Goal: Obtain resource: Download file/media

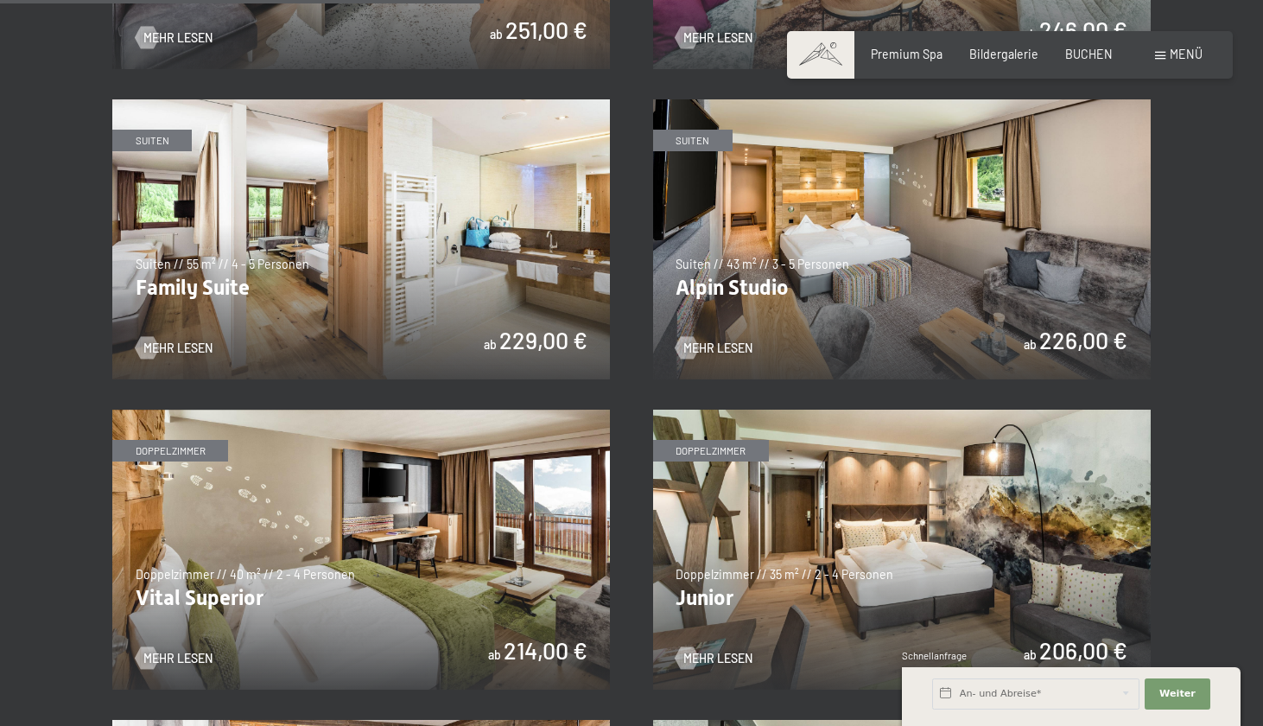
scroll to position [1843, 0]
click at [906, 49] on span "Premium Spa" at bounding box center [907, 51] width 72 height 15
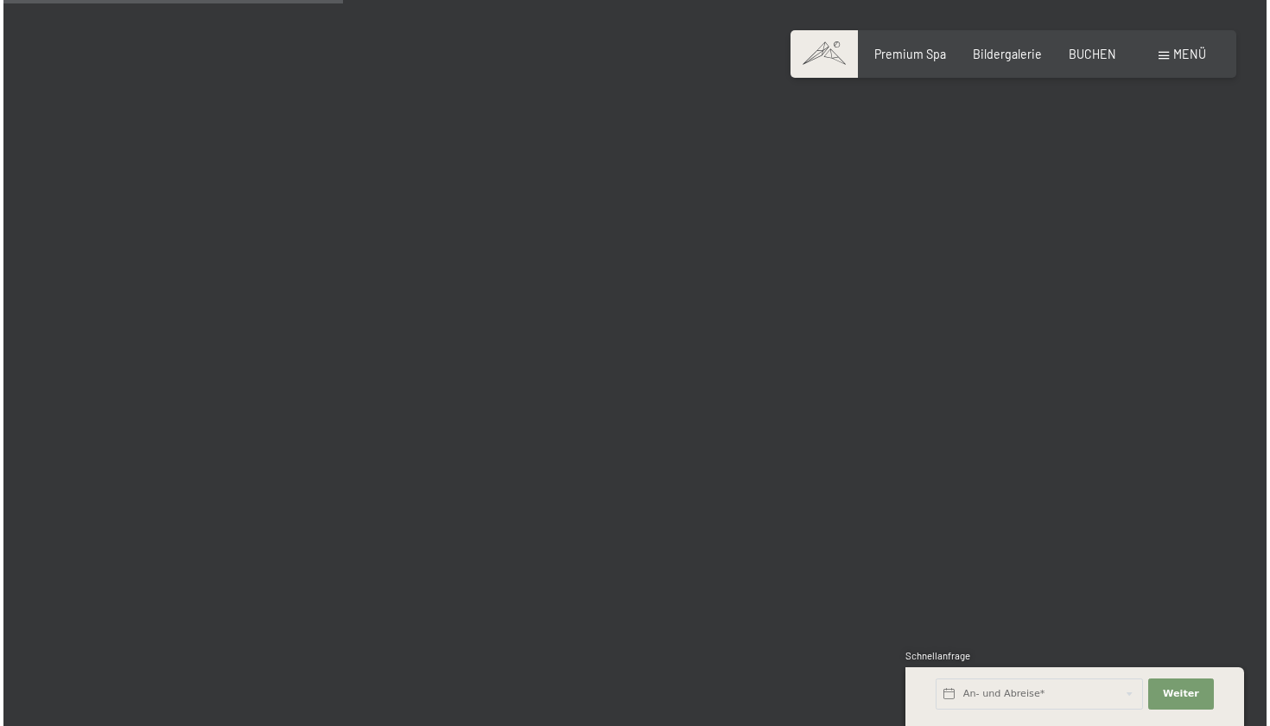
scroll to position [2943, 0]
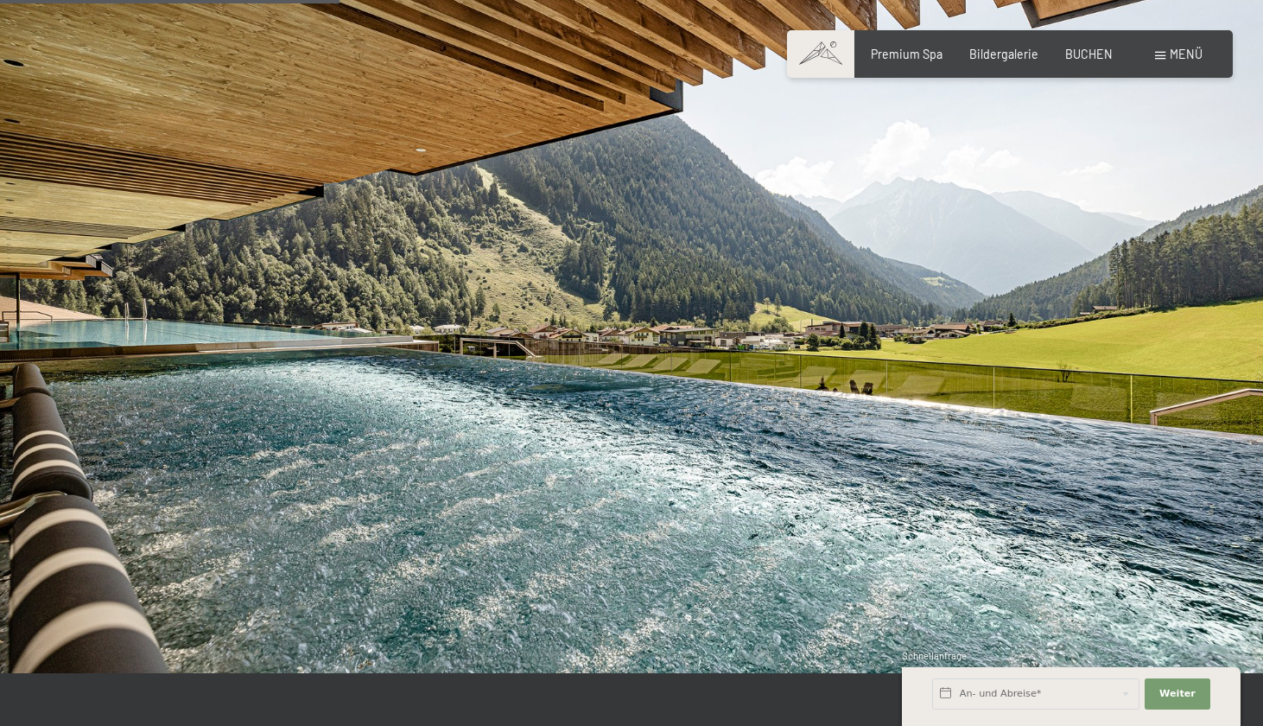
click at [1161, 59] on span at bounding box center [1160, 56] width 10 height 8
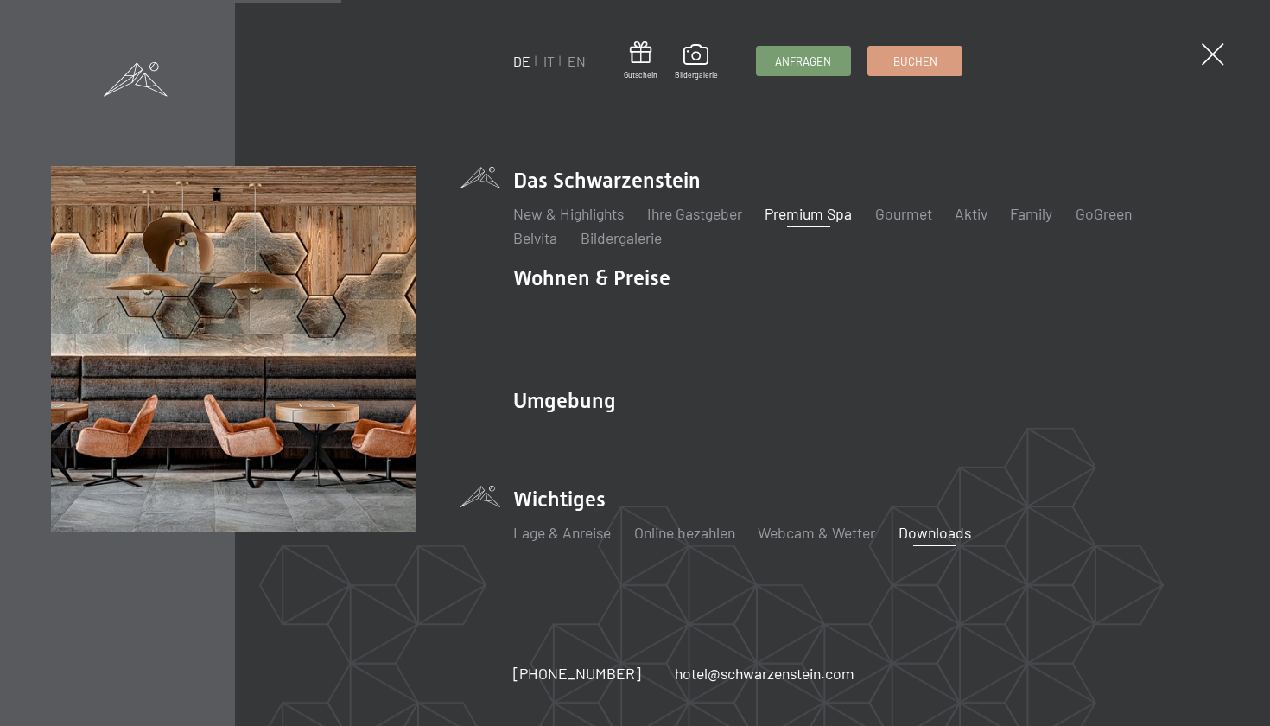
click at [963, 523] on link "Downloads" at bounding box center [935, 532] width 73 height 19
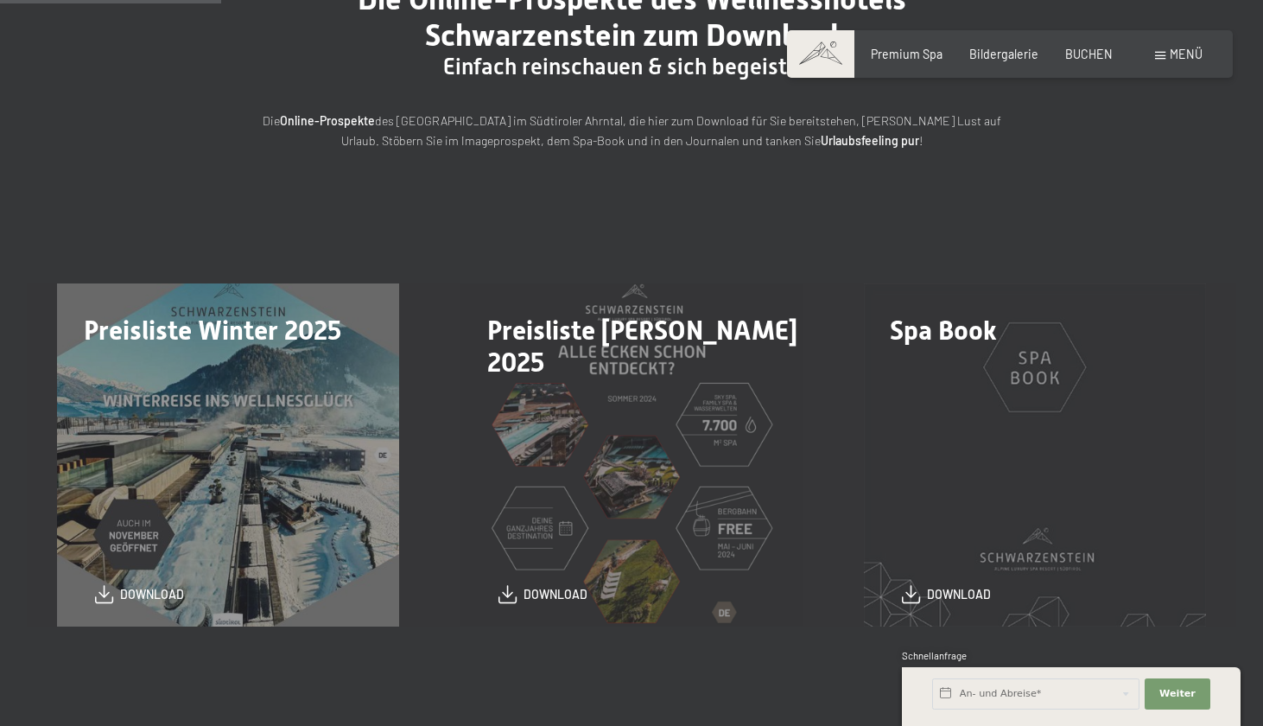
scroll to position [275, 0]
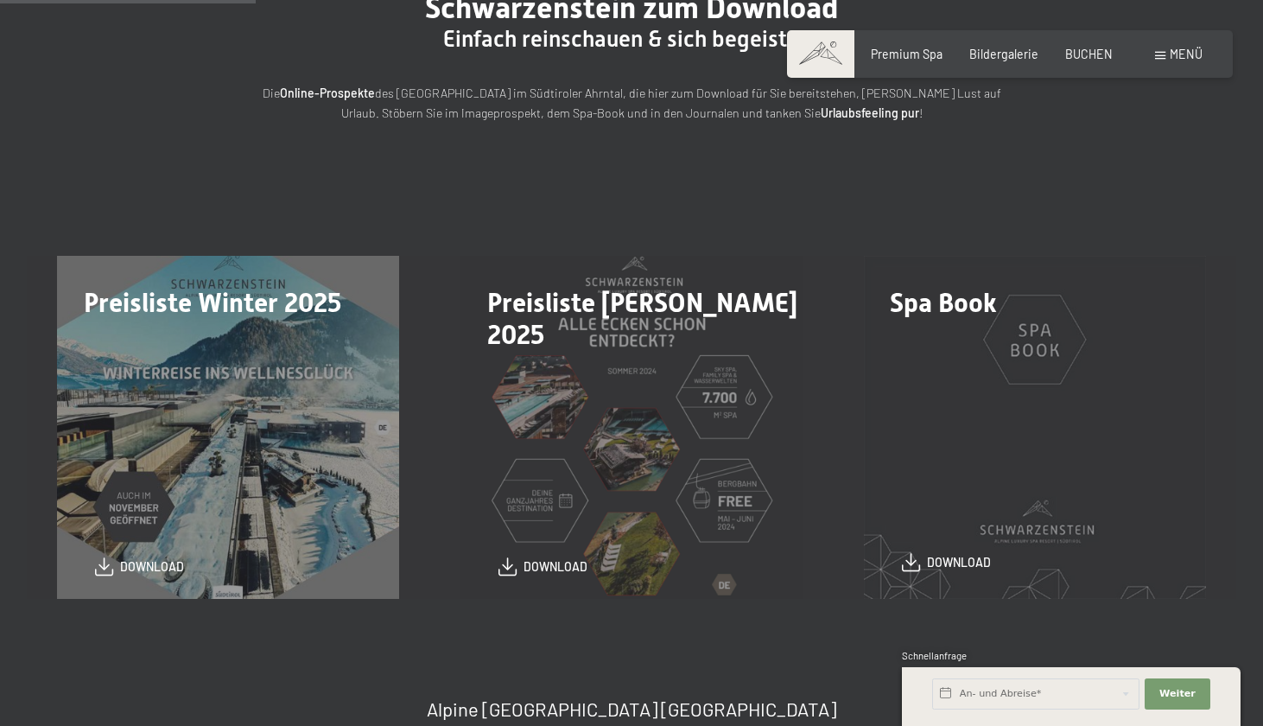
click at [975, 561] on span "download" at bounding box center [959, 562] width 64 height 17
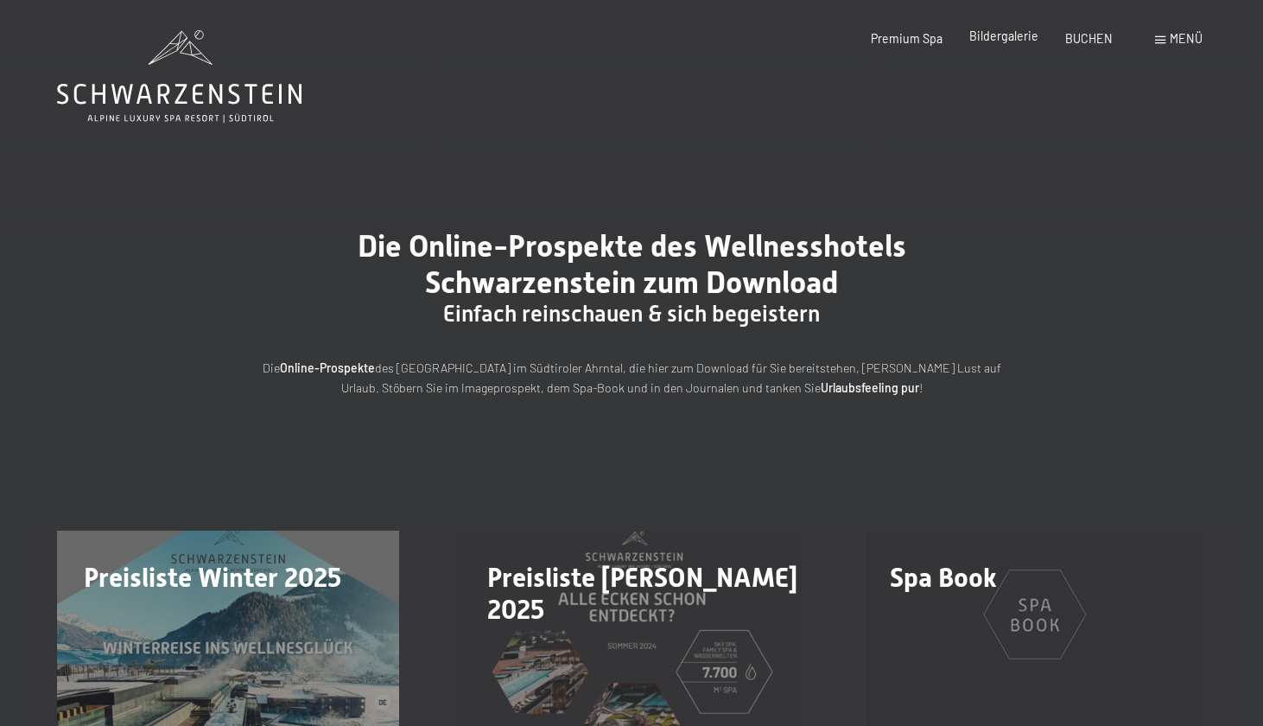
click at [983, 35] on span "Bildergalerie" at bounding box center [1004, 36] width 69 height 15
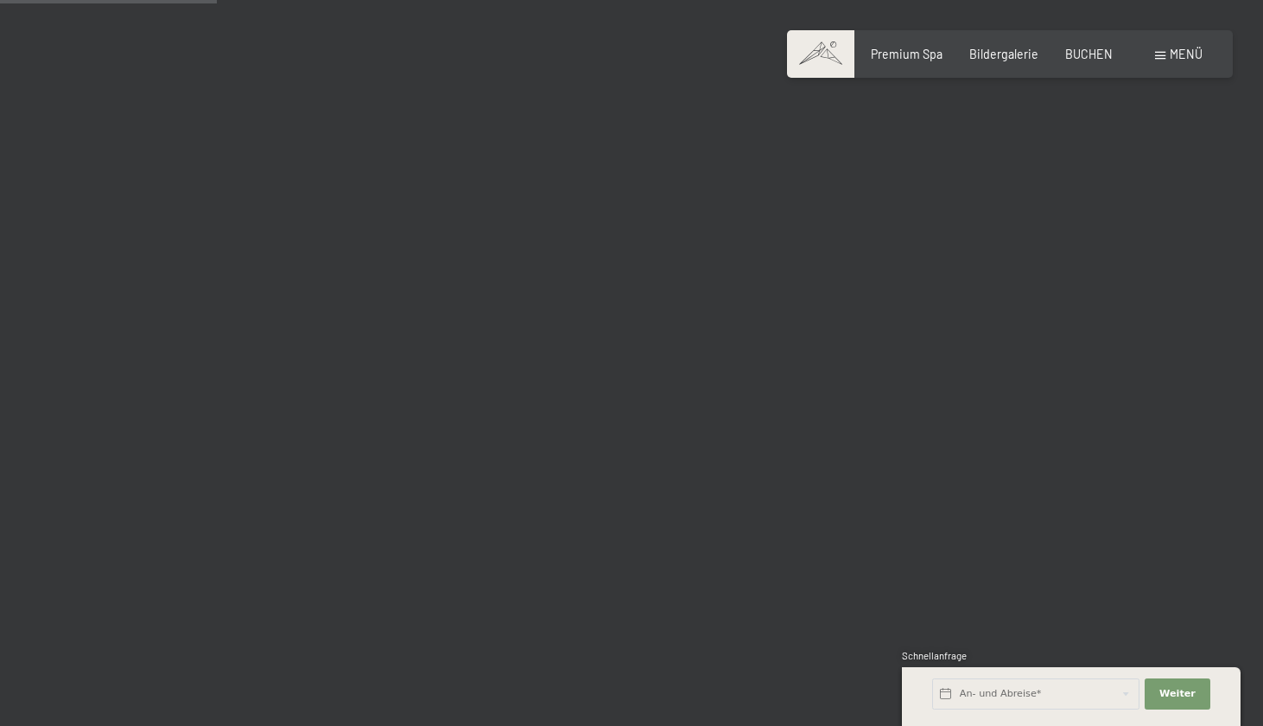
scroll to position [2941, 0]
